Goal: Task Accomplishment & Management: Manage account settings

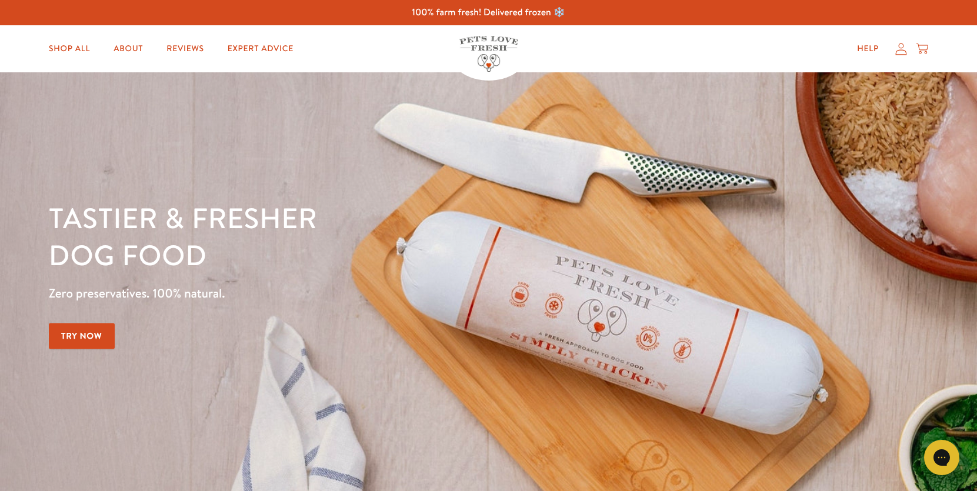
click at [904, 51] on icon at bounding box center [901, 49] width 12 height 12
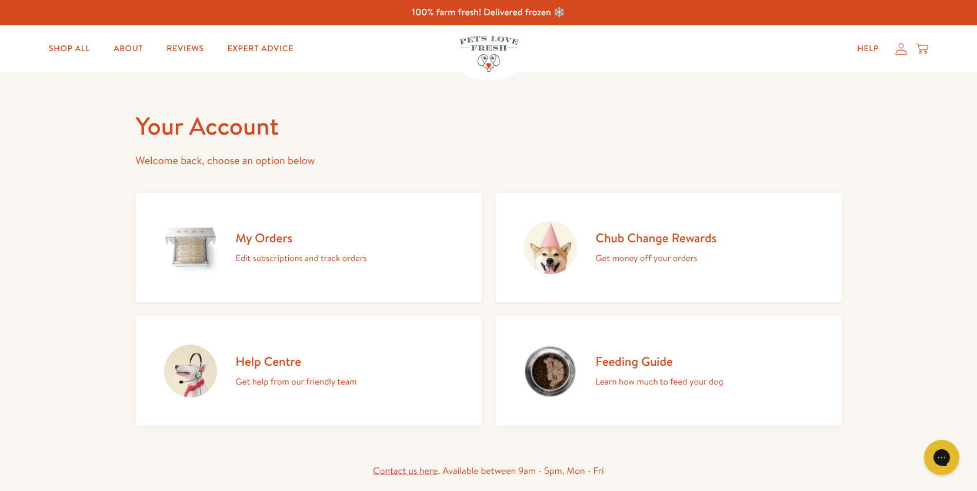
click at [285, 246] on h2 "My Orders" at bounding box center [301, 238] width 131 height 16
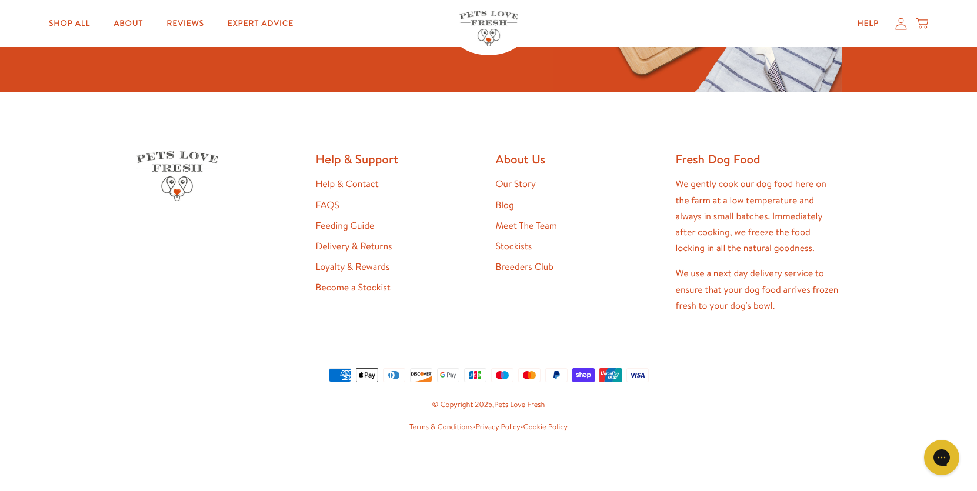
scroll to position [278, 0]
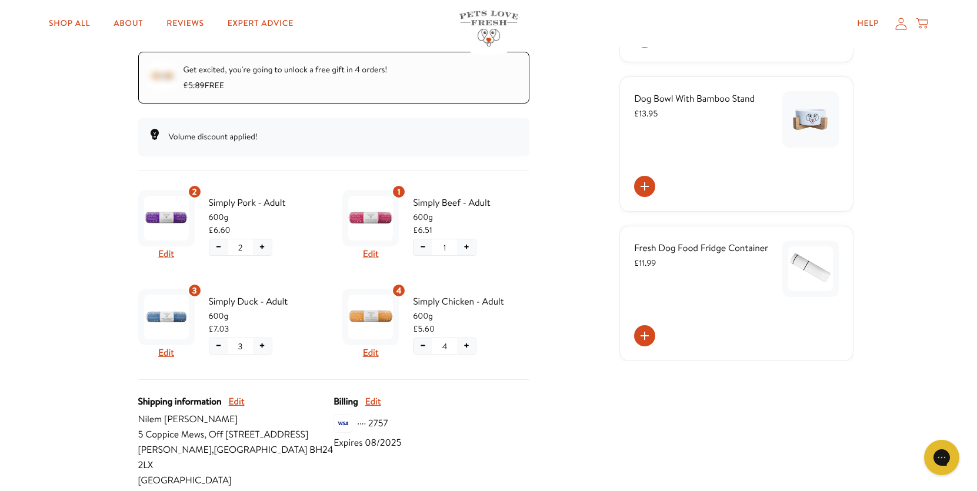
scroll to position [239, 0]
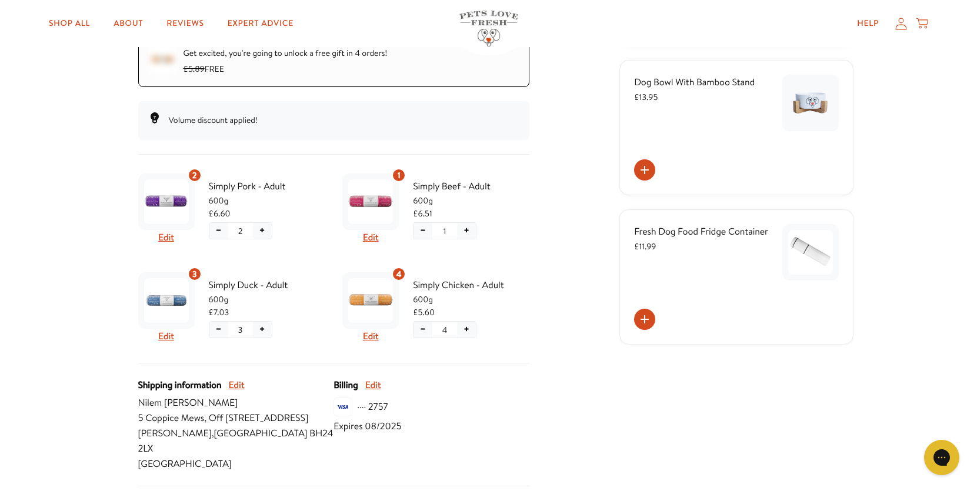
click at [218, 328] on button "−" at bounding box center [218, 330] width 19 height 16
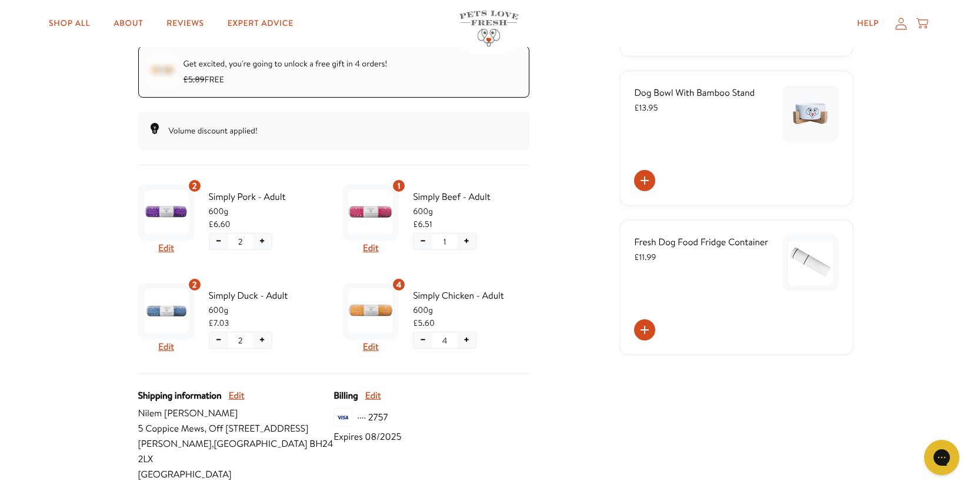
scroll to position [0, 0]
